Goal: Task Accomplishment & Management: Manage account settings

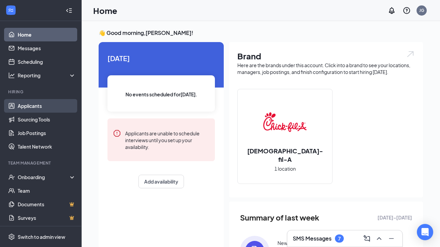
click at [39, 107] on link "Applicants" at bounding box center [47, 106] width 58 height 14
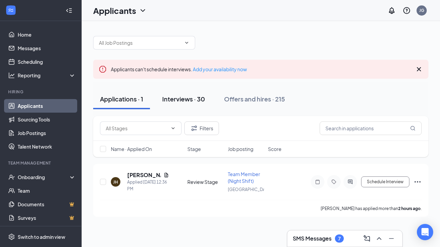
click at [176, 104] on button "Interviews · 30" at bounding box center [183, 99] width 56 height 20
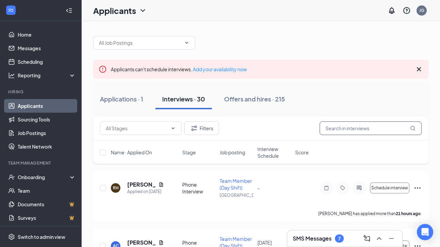
click at [345, 131] on input "text" at bounding box center [371, 129] width 102 height 14
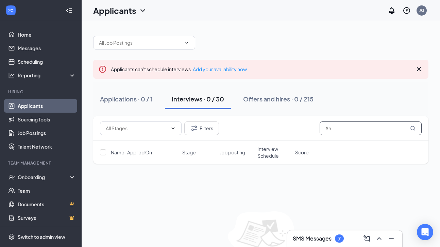
type input "A"
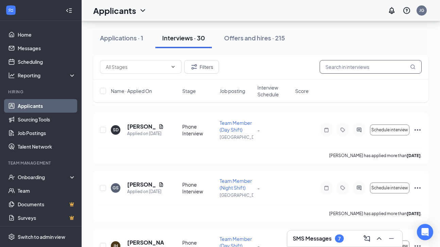
scroll to position [811, 0]
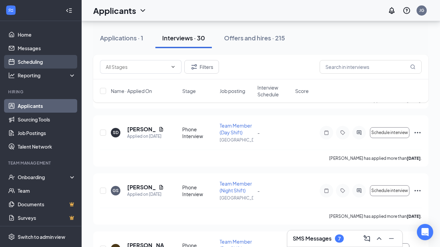
click at [52, 59] on link "Scheduling" at bounding box center [47, 62] width 58 height 14
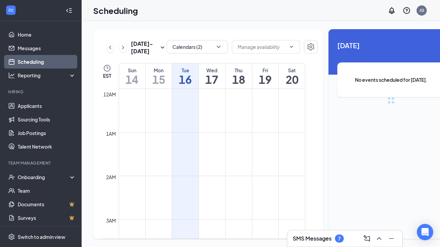
scroll to position [334, 0]
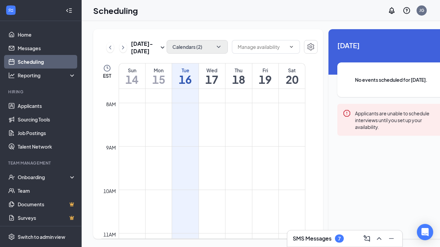
click at [199, 51] on button "Calendars (2)" at bounding box center [197, 47] width 61 height 14
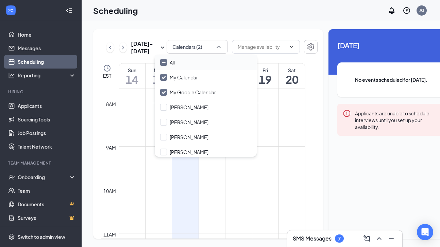
click at [167, 63] on div at bounding box center [163, 62] width 7 height 7
click at [167, 63] on input "All" at bounding box center [167, 62] width 15 height 7
checkbox input "true"
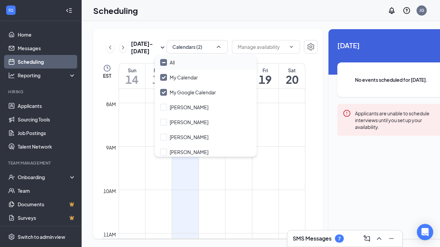
checkbox input "true"
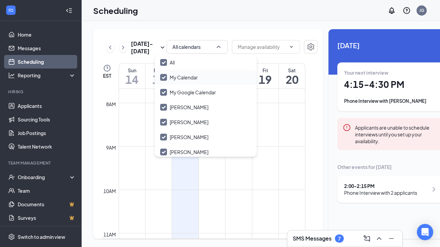
click at [163, 62] on input "All" at bounding box center [167, 62] width 15 height 7
checkbox input "false"
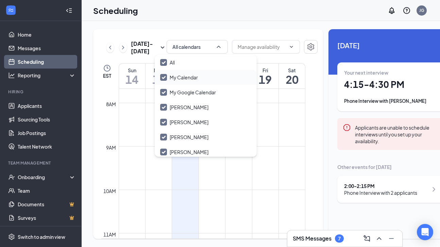
checkbox input "false"
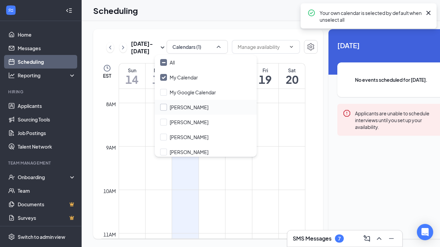
click at [163, 106] on input "[PERSON_NAME]" at bounding box center [184, 107] width 48 height 7
checkbox input "true"
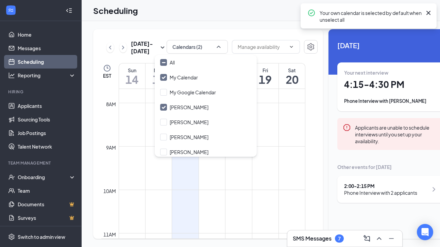
click at [267, 55] on div at bounding box center [266, 47] width 68 height 15
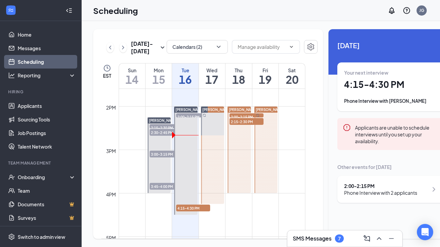
scroll to position [595, 0]
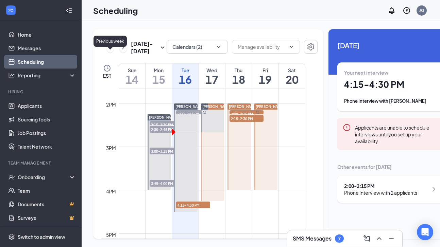
click at [112, 52] on icon "ChevronLeft" at bounding box center [110, 48] width 7 height 8
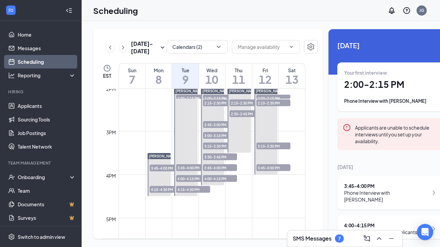
scroll to position [604, 0]
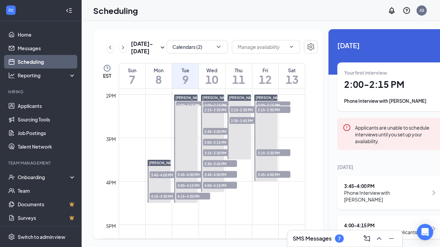
click at [161, 178] on span "3:45-4:00 PM" at bounding box center [167, 175] width 34 height 7
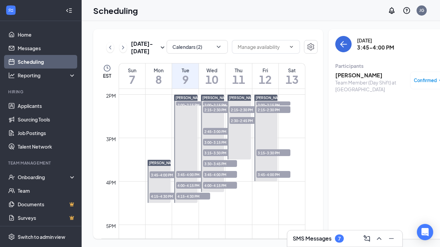
click at [159, 200] on span "4:15-4:30 PM" at bounding box center [167, 196] width 34 height 7
click at [194, 108] on span "2:00-2:15 PM" at bounding box center [193, 105] width 34 height 7
click at [183, 178] on span "3:45-4:00 PM" at bounding box center [193, 174] width 34 height 7
click at [183, 189] on span "4:00-4:15 PM" at bounding box center [193, 185] width 34 height 7
click at [182, 200] on span "4:15-4:30 PM" at bounding box center [193, 196] width 34 height 7
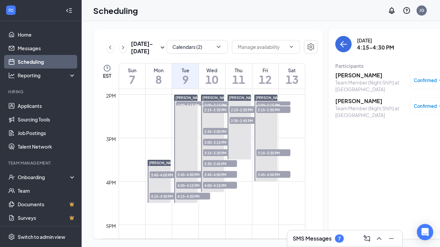
click at [222, 189] on span "4:00-4:15 PM" at bounding box center [220, 185] width 34 height 7
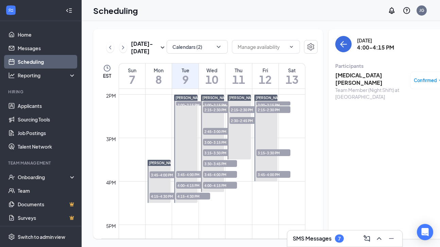
click at [222, 178] on span "3:45-4:00 PM" at bounding box center [220, 174] width 34 height 7
click at [222, 167] on span "3:30-3:45 PM" at bounding box center [220, 163] width 34 height 7
click at [220, 156] on span "3:15-3:30 PM" at bounding box center [220, 153] width 34 height 7
click at [220, 146] on span "3:00-3:15 PM" at bounding box center [220, 142] width 34 height 7
click at [221, 135] on span "2:45-3:00 PM" at bounding box center [220, 131] width 34 height 7
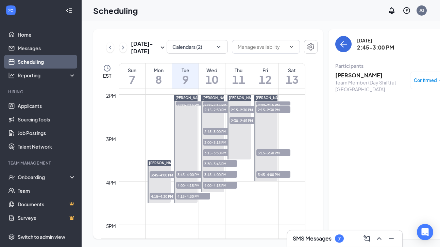
click at [219, 113] on span "2:15-2:30 PM" at bounding box center [220, 109] width 34 height 7
click at [220, 108] on span "2:00-2:15 PM" at bounding box center [220, 105] width 34 height 7
click at [243, 113] on span "2:15-2:30 PM" at bounding box center [246, 109] width 34 height 7
click at [241, 124] on span "2:30-2:45 PM" at bounding box center [246, 120] width 34 height 7
click at [268, 108] on span "2:00-2:15 PM" at bounding box center [273, 105] width 34 height 7
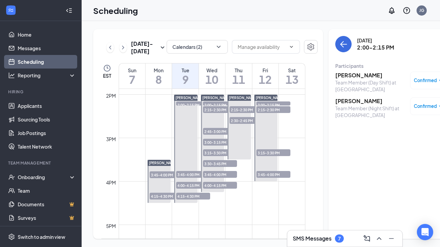
click at [268, 113] on span "2:15-2:30 PM" at bounding box center [273, 109] width 34 height 7
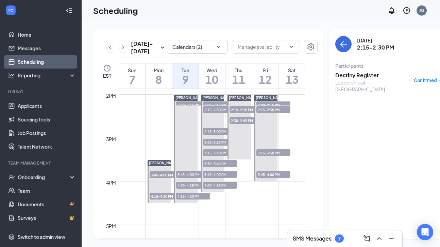
click at [263, 156] on span "3:15-3:30 PM" at bounding box center [273, 153] width 34 height 7
click at [265, 178] on span "3:45-4:00 PM" at bounding box center [273, 174] width 34 height 7
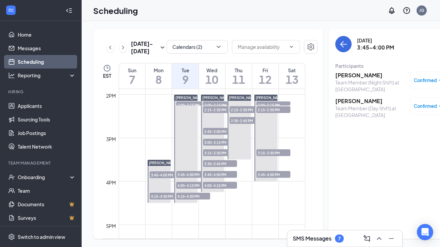
click at [264, 151] on div at bounding box center [265, 138] width 23 height 87
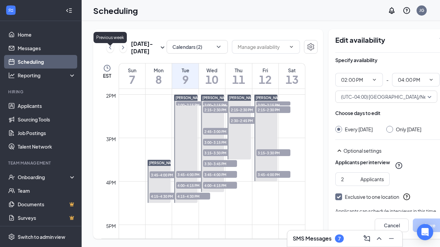
click at [107, 52] on icon "ChevronLeft" at bounding box center [110, 48] width 7 height 8
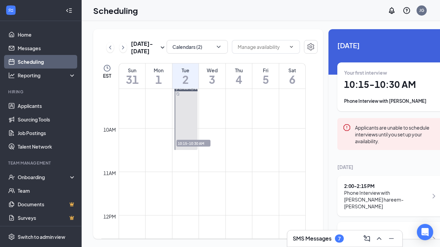
scroll to position [396, 0]
click at [196, 146] on span "10:15-10:30 AM" at bounding box center [193, 142] width 34 height 7
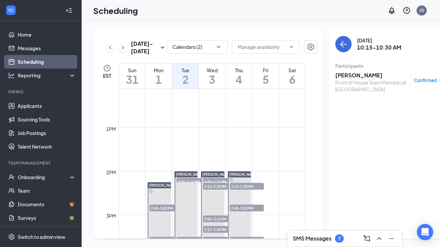
scroll to position [576, 0]
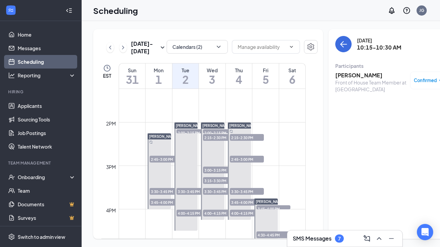
click at [171, 163] on span "2:45-3:00 PM" at bounding box center [167, 159] width 34 height 7
click at [164, 195] on span "3:30-3:45 PM" at bounding box center [167, 191] width 34 height 7
click at [161, 206] on span "3:45-4:00 PM" at bounding box center [167, 202] width 34 height 7
click at [183, 217] on span "4:00-4:15 PM" at bounding box center [193, 213] width 34 height 7
click at [188, 195] on span "3:30-3:45 PM" at bounding box center [193, 191] width 34 height 7
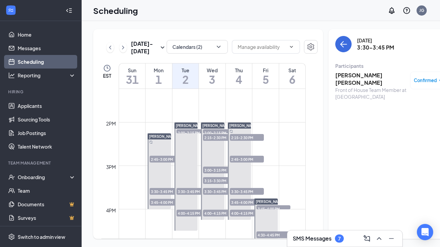
click at [192, 136] on span "2:00-2:15 PM" at bounding box center [193, 133] width 34 height 7
click at [218, 136] on span "2:00-2:15 PM" at bounding box center [220, 133] width 34 height 7
click at [216, 141] on span "2:15-2:30 PM" at bounding box center [220, 137] width 34 height 7
click at [214, 174] on span "3:00-3:15 PM" at bounding box center [220, 170] width 34 height 7
click at [214, 184] on span "3:15-3:30 PM" at bounding box center [220, 180] width 34 height 7
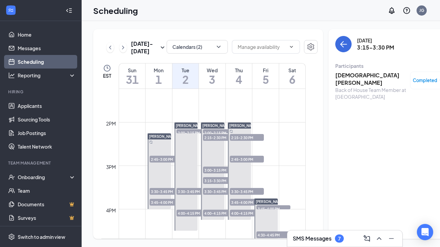
click at [212, 195] on span "3:30-3:45 PM" at bounding box center [220, 191] width 34 height 7
click at [211, 217] on span "4:00-4:15 PM" at bounding box center [220, 213] width 34 height 7
click at [255, 148] on div "1" at bounding box center [247, 144] width 34 height 7
click at [247, 163] on span "2:45-3:00 PM" at bounding box center [247, 159] width 34 height 7
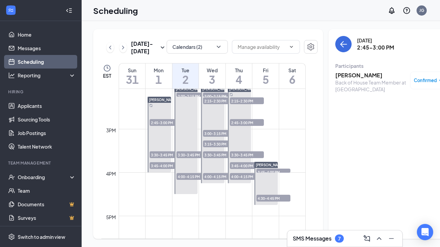
scroll to position [615, 0]
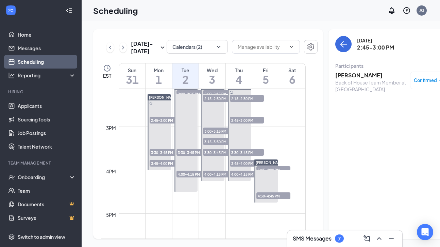
click at [245, 156] on span "3:30-3:45 PM" at bounding box center [247, 152] width 34 height 7
click at [243, 167] on span "3:45-4:00 PM" at bounding box center [247, 163] width 34 height 7
click at [242, 178] on span "4:00-4:15 PM" at bounding box center [247, 174] width 34 height 7
click at [273, 173] on span "3:45-4:00 PM" at bounding box center [273, 170] width 34 height 7
click at [264, 200] on span "4:30-4:45 PM" at bounding box center [273, 196] width 34 height 7
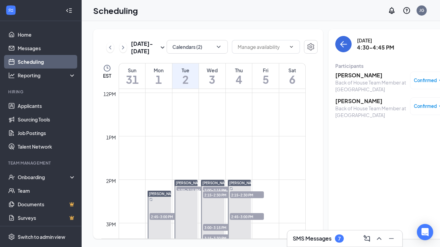
scroll to position [524, 0]
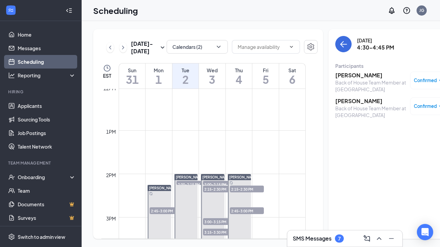
click at [111, 52] on icon "ChevronLeft" at bounding box center [110, 48] width 7 height 8
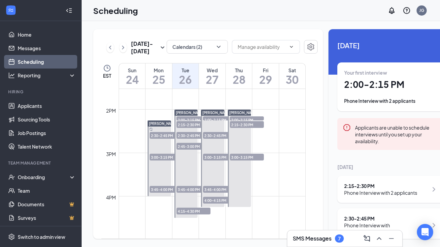
scroll to position [590, 0]
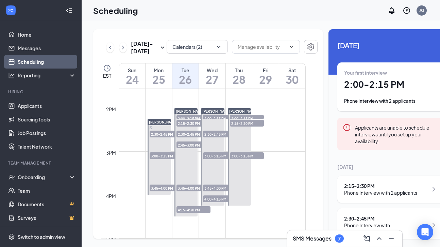
click at [159, 138] on span "2:30-2:45 PM" at bounding box center [167, 134] width 34 height 7
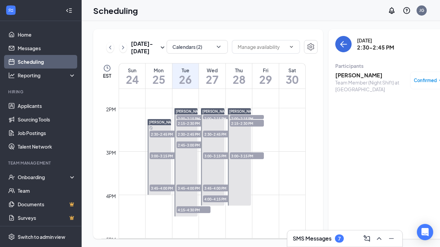
click at [160, 159] on span "3:00-3:15 PM" at bounding box center [167, 156] width 34 height 7
click at [157, 192] on span "3:45-4:00 PM" at bounding box center [167, 188] width 34 height 7
click at [182, 213] on span "4:15-4:30 PM" at bounding box center [193, 210] width 34 height 7
click at [193, 192] on span "3:45-4:00 PM" at bounding box center [193, 188] width 34 height 7
click at [340, 73] on h3 "[PERSON_NAME]" at bounding box center [370, 75] width 71 height 7
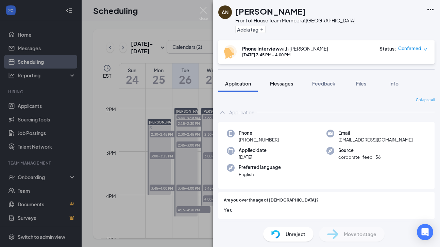
click at [288, 81] on span "Messages" at bounding box center [281, 84] width 23 height 6
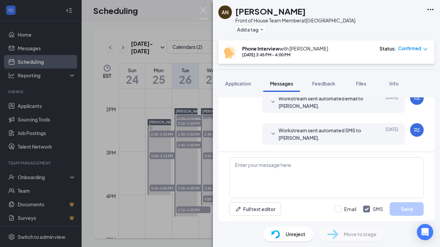
scroll to position [250, 0]
click at [273, 135] on icon "SmallChevronDown" at bounding box center [272, 134] width 3 height 2
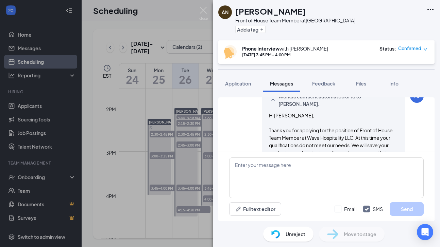
scroll to position [281, 0]
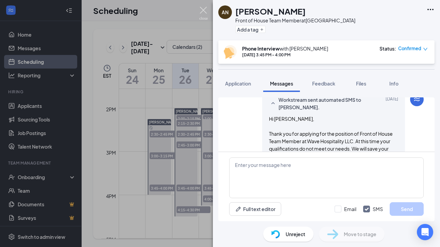
click at [206, 12] on img at bounding box center [203, 13] width 8 height 13
